Goal: Information Seeking & Learning: Find specific fact

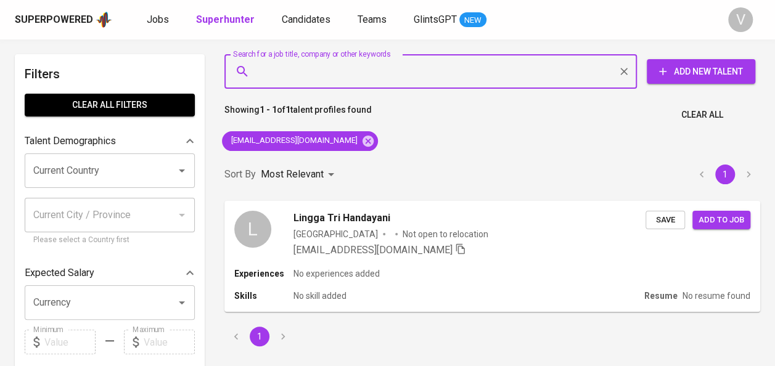
drag, startPoint x: 0, startPoint y: 0, endPoint x: 308, endPoint y: 76, distance: 316.9
click at [308, 76] on input "Search for a job title, company or other keywords" at bounding box center [434, 71] width 358 height 23
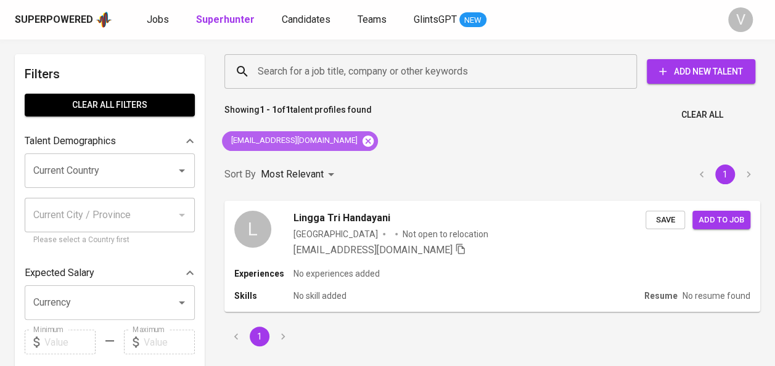
click at [361, 141] on icon at bounding box center [368, 141] width 14 height 14
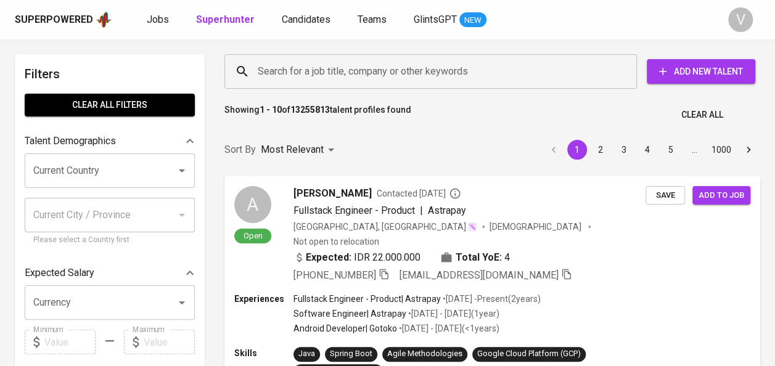
click at [289, 58] on div "Search for a job title, company or other keywords" at bounding box center [430, 71] width 412 height 35
paste input "dhonny.suraji@gmail.com"
click at [289, 58] on div "Search for a job title, company or other keywords" at bounding box center [430, 71] width 412 height 35
type input "dhonny.suraji@gmail.com"
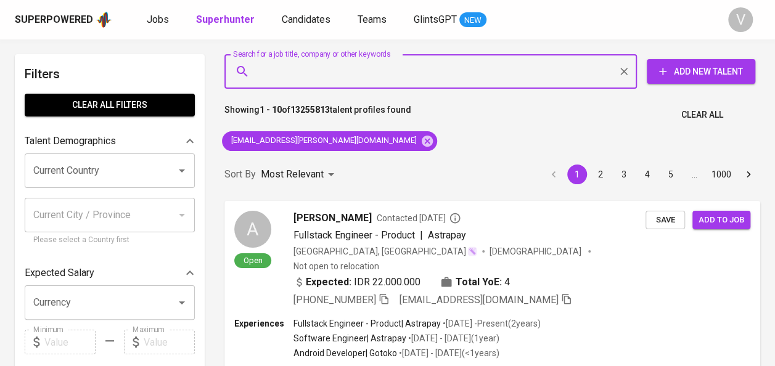
click at [463, 75] on input "Search for a job title, company or other keywords" at bounding box center [434, 71] width 358 height 23
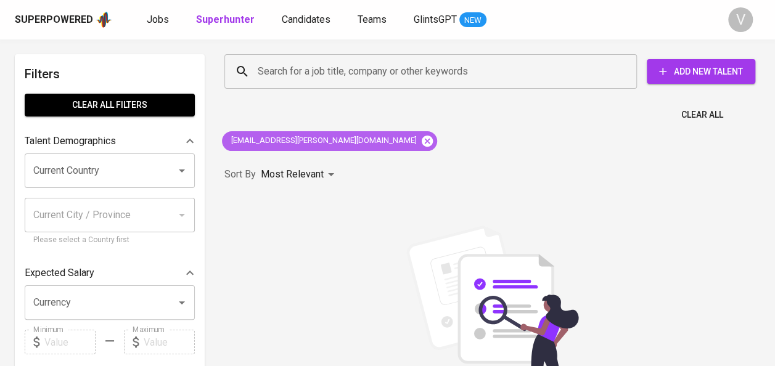
click at [422, 136] on icon at bounding box center [427, 140] width 11 height 11
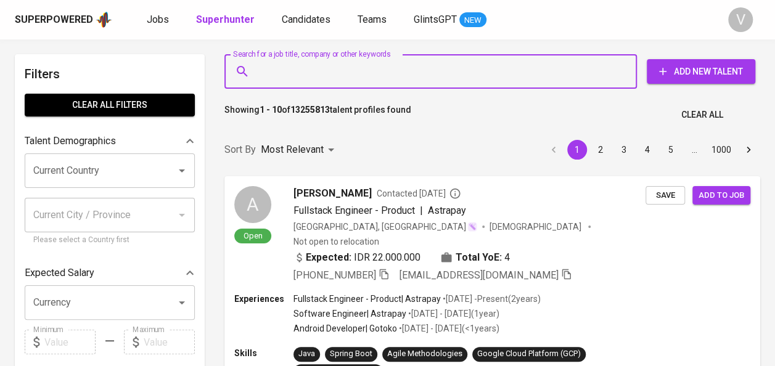
click at [287, 64] on input "Search for a job title, company or other keywords" at bounding box center [434, 71] width 358 height 23
paste input "dhonny.suraji@gmail.com"
type input "dhonny.suraji@gmail.com"
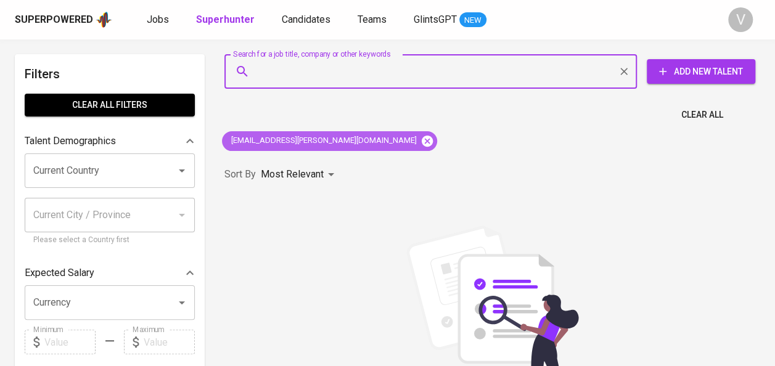
click at [422, 139] on icon at bounding box center [427, 140] width 11 height 11
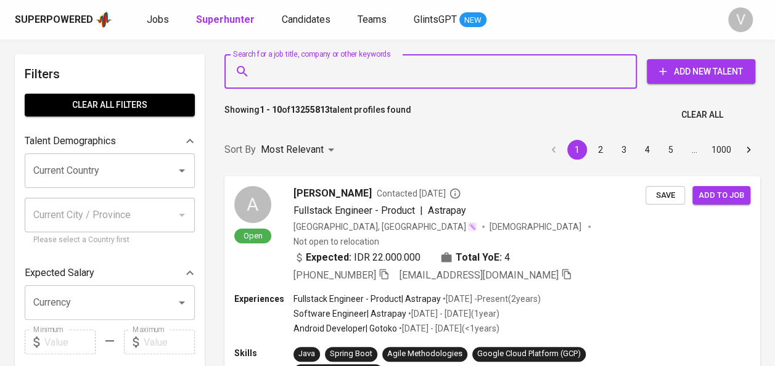
click at [298, 74] on input "Search for a job title, company or other keywords" at bounding box center [434, 71] width 358 height 23
paste input "honny suraji"
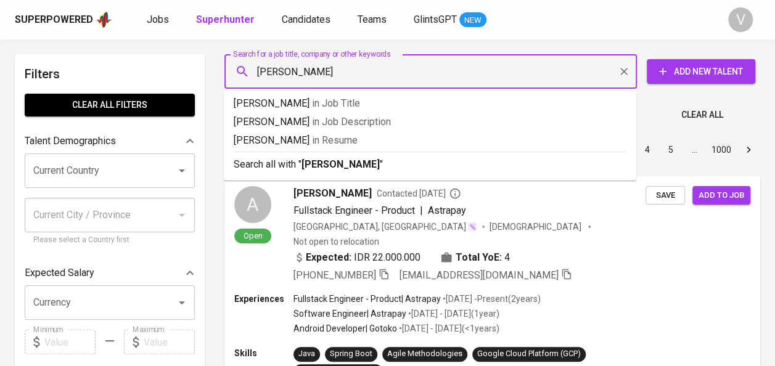
click at [258, 71] on input "honny suraji" at bounding box center [434, 71] width 358 height 23
type input "dhonny suraji"
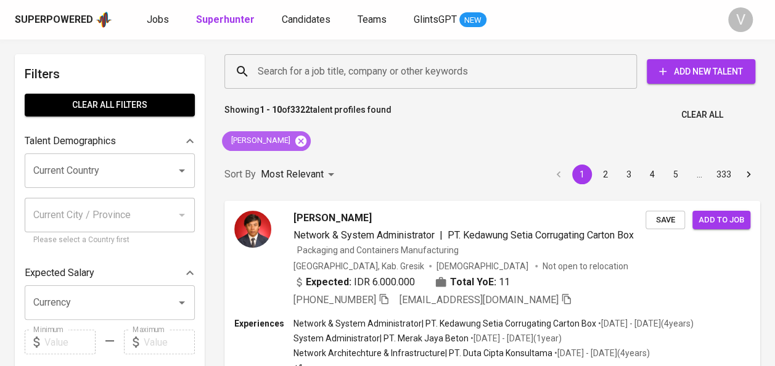
click at [294, 141] on icon at bounding box center [301, 141] width 14 height 14
click at [290, 163] on div "Most Relevant" at bounding box center [300, 174] width 78 height 23
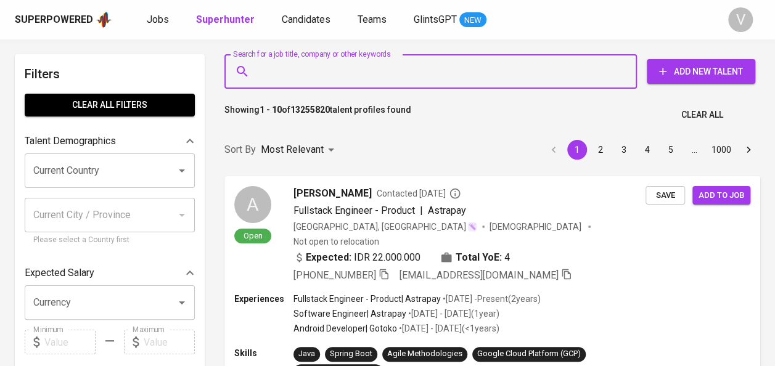
click at [277, 64] on input "Search for a job title, company or other keywords" at bounding box center [434, 71] width 358 height 23
paste input "Annora Baraputri Kinanti"
type input "Annora Baraputri Kinanti"
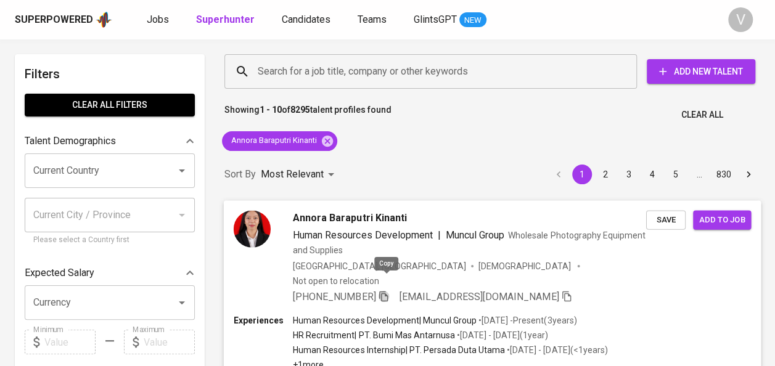
click at [389, 290] on icon "button" at bounding box center [383, 295] width 11 height 11
click at [329, 142] on icon at bounding box center [327, 141] width 14 height 14
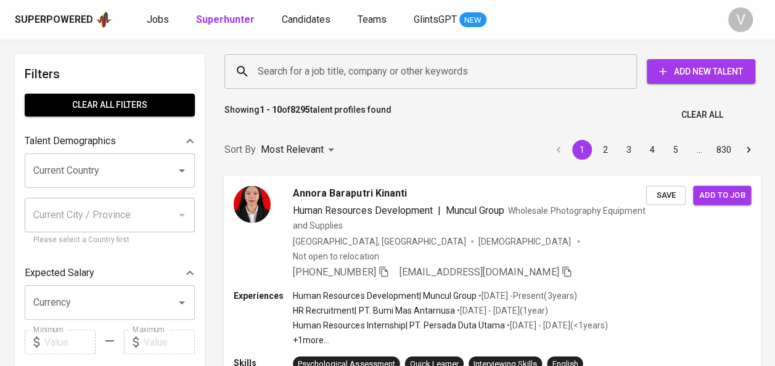
click at [328, 137] on div "Sort By Most Relevant MOST_RELEVANT 1 2 3 4 5 … 830" at bounding box center [492, 150] width 550 height 38
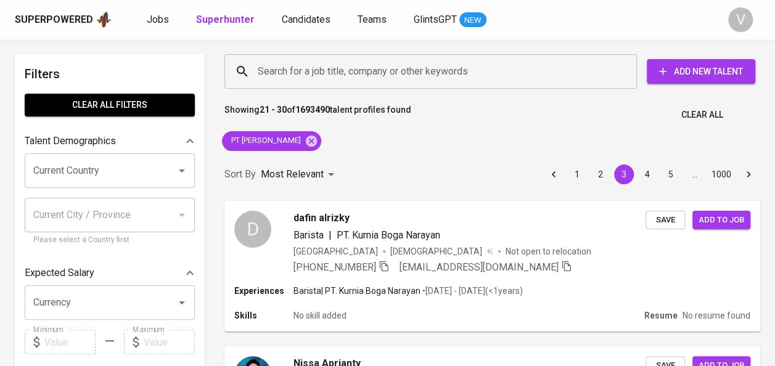
click at [650, 180] on button "4" at bounding box center [647, 175] width 20 height 20
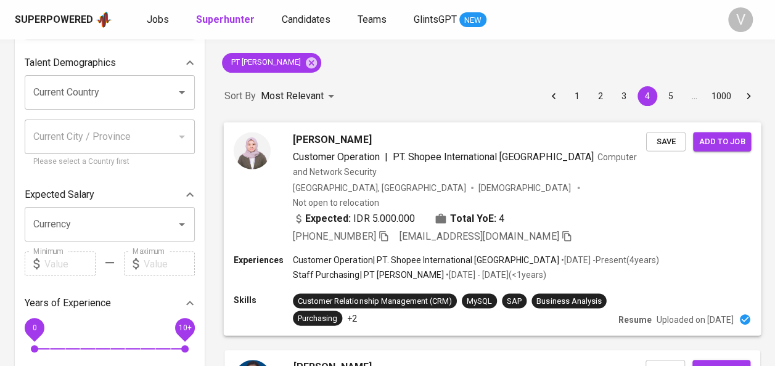
scroll to position [79, 0]
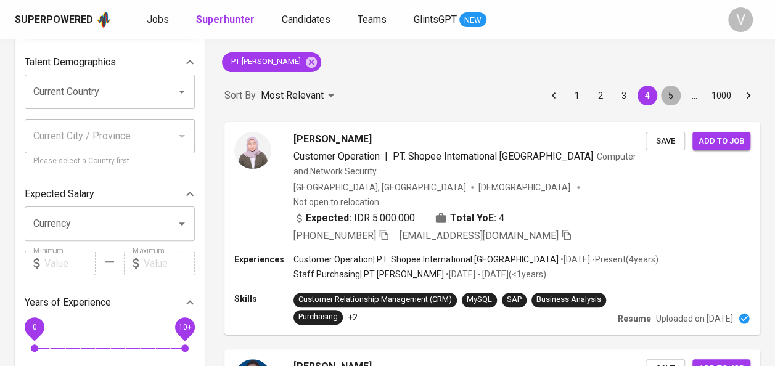
click at [672, 96] on button "5" at bounding box center [671, 96] width 20 height 20
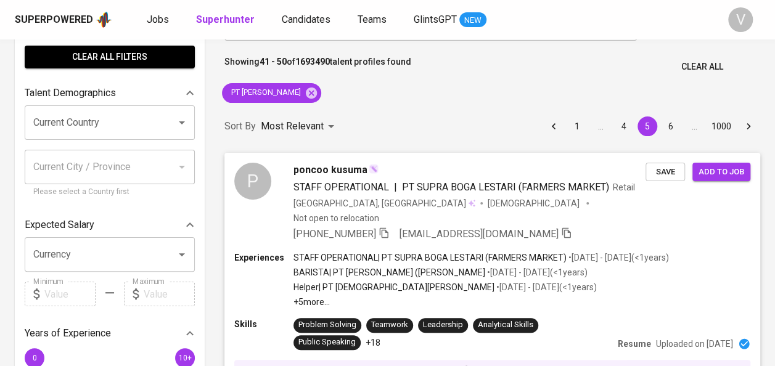
scroll to position [47, 0]
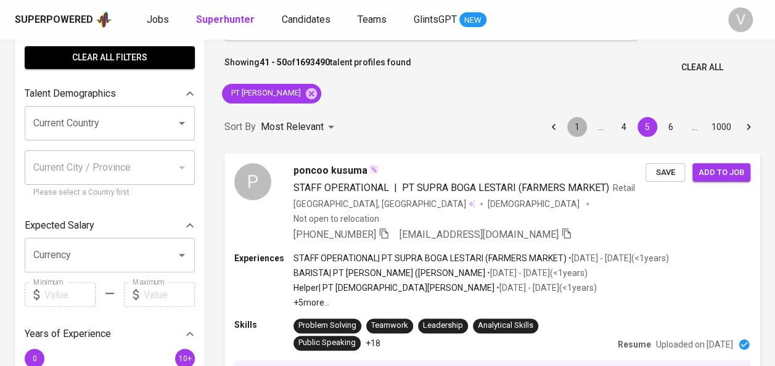
click at [576, 133] on button "1" at bounding box center [577, 127] width 20 height 20
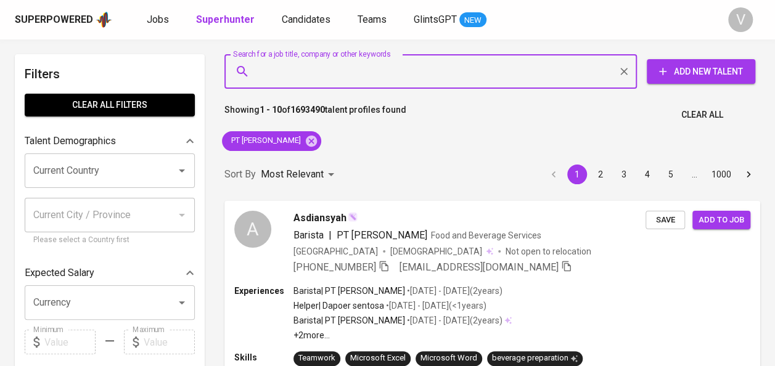
click at [340, 76] on input "Search for a job title, company or other keywords" at bounding box center [434, 71] width 358 height 23
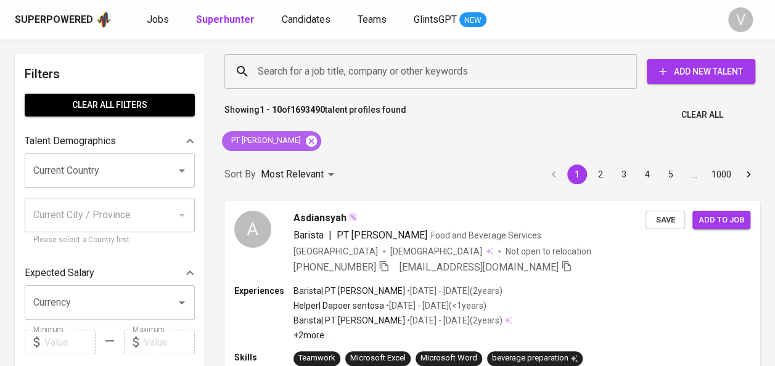
click at [317, 136] on icon at bounding box center [311, 140] width 11 height 11
click at [324, 163] on div "Most Relevant" at bounding box center [300, 174] width 78 height 23
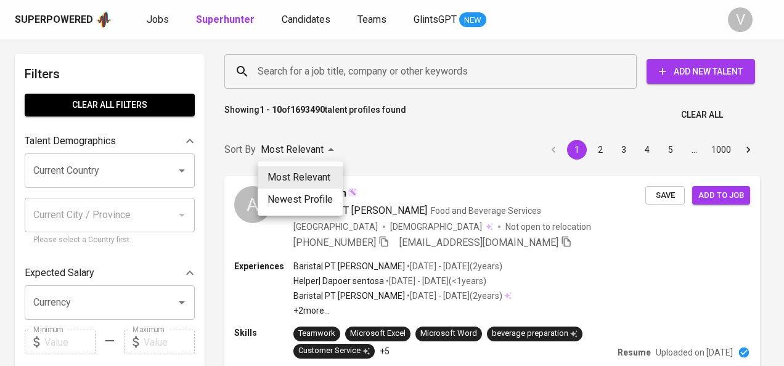
click at [298, 66] on div at bounding box center [392, 183] width 784 height 366
click at [283, 73] on div "Most Relevant Newest Profile" at bounding box center [392, 183] width 784 height 366
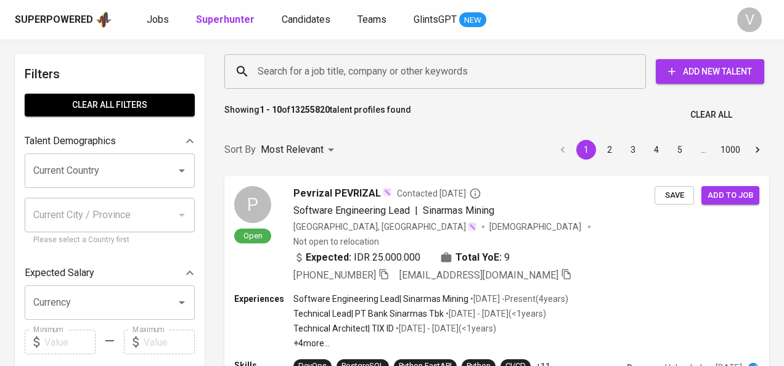
click at [283, 73] on div "Most Relevant Newest Profile" at bounding box center [392, 183] width 784 height 366
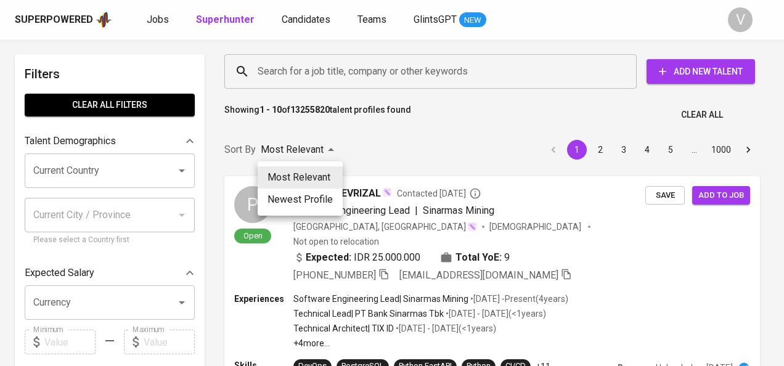
click at [283, 73] on div at bounding box center [392, 183] width 784 height 366
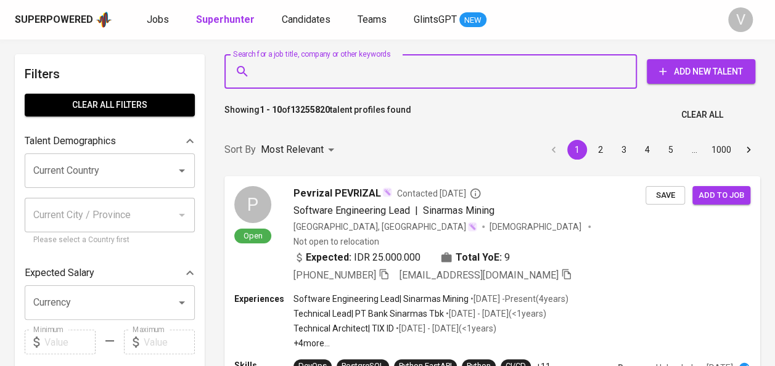
click at [404, 75] on input "Search for a job title, company or other keywords" at bounding box center [434, 71] width 358 height 23
paste input "Superhunter | Superpowered"
type input "Superhunter | Superpowered"
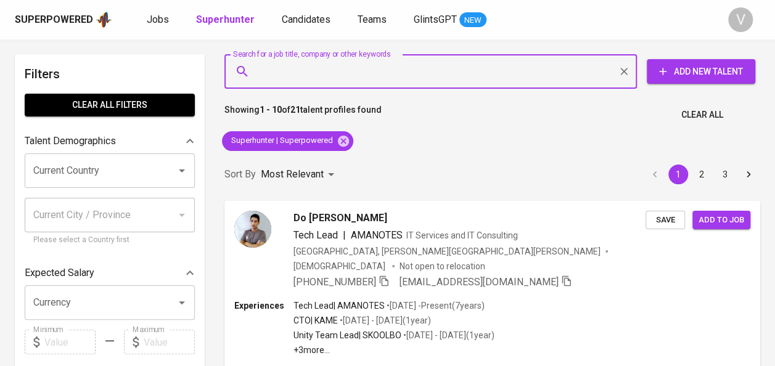
click at [305, 71] on input "Search for a job title, company or other keywords" at bounding box center [434, 71] width 358 height 23
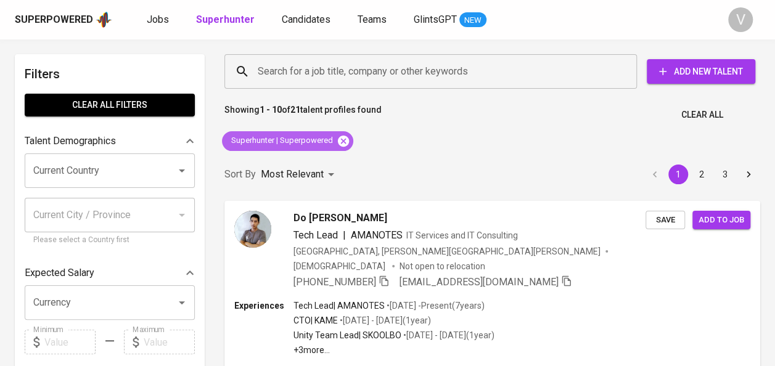
click at [341, 140] on icon at bounding box center [343, 141] width 14 height 14
click at [343, 156] on div "Sort By Most Relevant MOST_RELEVANT 1 2 3" at bounding box center [492, 175] width 550 height 38
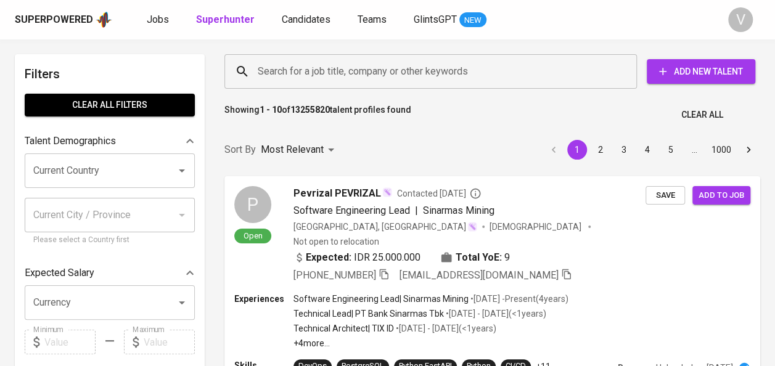
click at [281, 61] on input "Search for a job title, company or other keywords" at bounding box center [434, 71] width 358 height 23
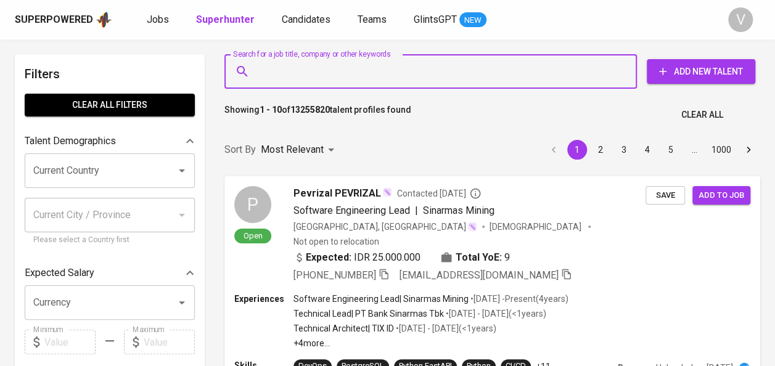
click at [281, 65] on input "Search for a job title, company or other keywords" at bounding box center [434, 71] width 358 height 23
paste input "Yudhistira Pratama"
type input "Yudhistira Pratama"
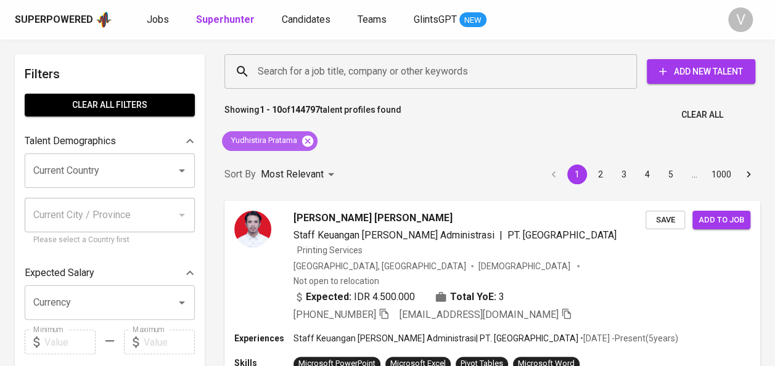
click at [307, 139] on icon at bounding box center [308, 141] width 14 height 14
click at [307, 163] on div "Most Relevant" at bounding box center [300, 174] width 78 height 23
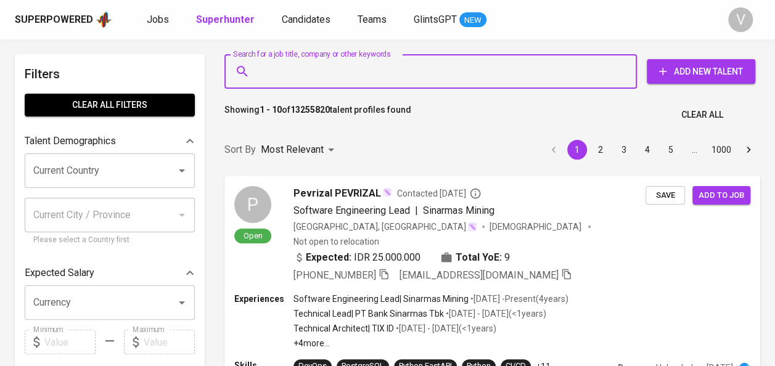
click at [316, 75] on input "Search for a job title, company or other keywords" at bounding box center [434, 71] width 358 height 23
paste input "pratamayudistira32@yahoo.co.id"
type input "pratamayudistira32@yahoo.co.id"
